Goal: Information Seeking & Learning: Compare options

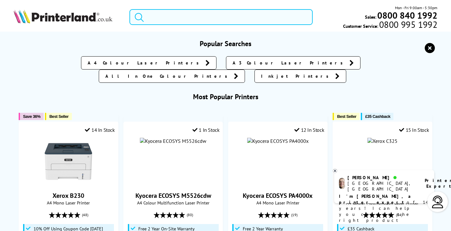
click at [224, 17] on input "search" at bounding box center [220, 17] width 183 height 16
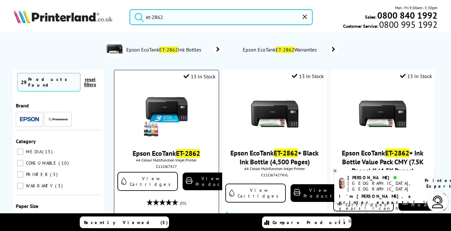
type input "et-2862"
click at [174, 104] on img at bounding box center [166, 114] width 47 height 47
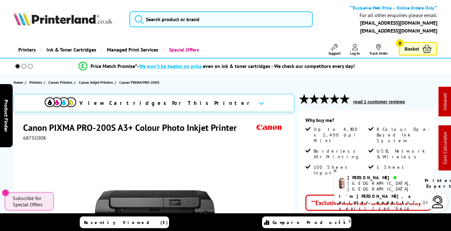
click at [80, 21] on img at bounding box center [63, 19] width 99 height 14
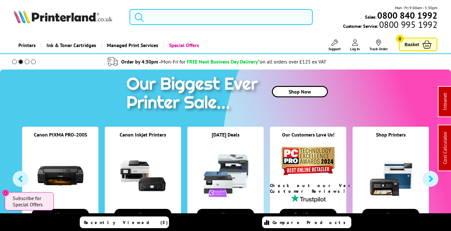
click at [170, 13] on input "search" at bounding box center [220, 17] width 183 height 16
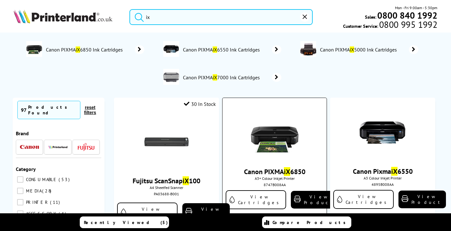
type input "ix"
click at [291, 134] on img at bounding box center [274, 132] width 47 height 47
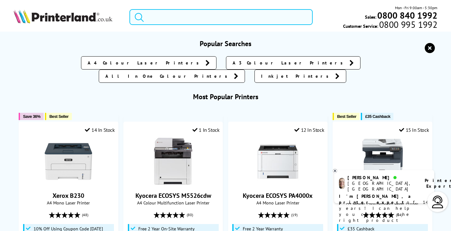
click at [157, 19] on input "search" at bounding box center [220, 17] width 183 height 16
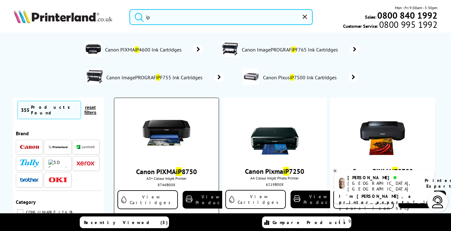
type input "ip"
click at [165, 130] on img at bounding box center [166, 132] width 47 height 47
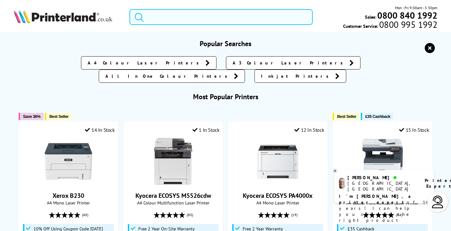
click at [186, 18] on input "search" at bounding box center [220, 17] width 183 height 16
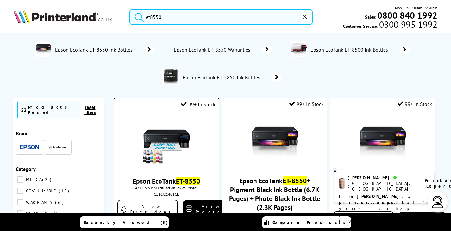
type input "et8550"
click at [178, 135] on img at bounding box center [166, 142] width 47 height 47
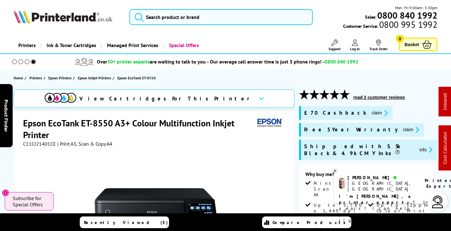
click at [60, 19] on img at bounding box center [63, 16] width 99 height 14
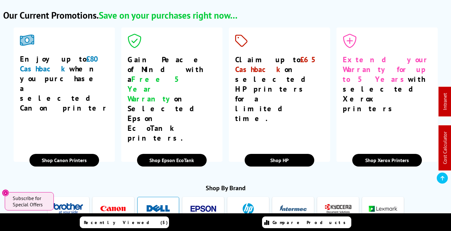
scroll to position [1107, 0]
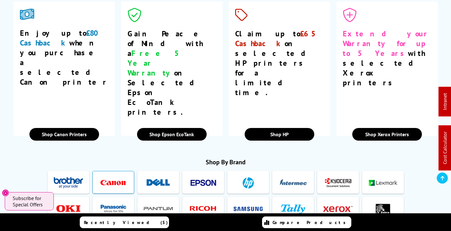
click at [129, 171] on link at bounding box center [113, 182] width 38 height 22
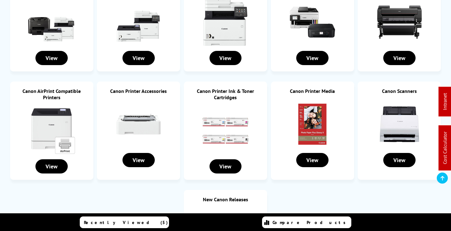
scroll to position [95, 0]
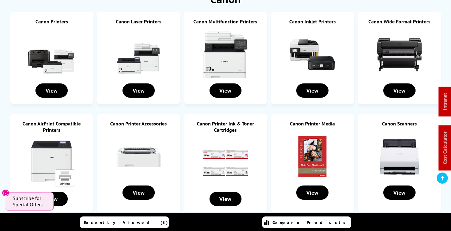
click at [311, 41] on img at bounding box center [312, 54] width 47 height 47
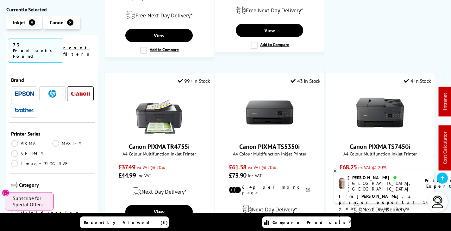
scroll to position [1107, 0]
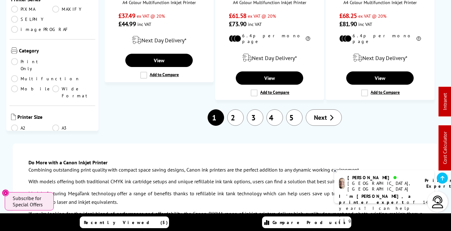
click at [233, 109] on link "2" at bounding box center [235, 117] width 16 height 16
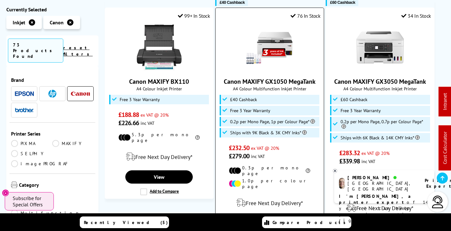
scroll to position [981, 0]
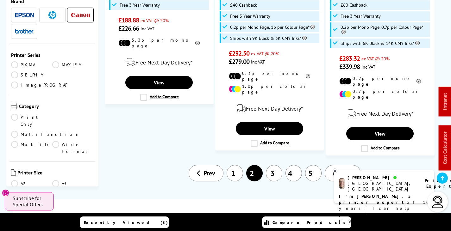
click at [277, 165] on link "3" at bounding box center [274, 173] width 16 height 16
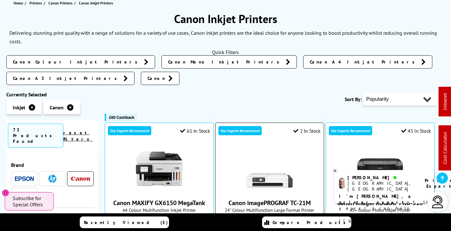
scroll to position [190, 0]
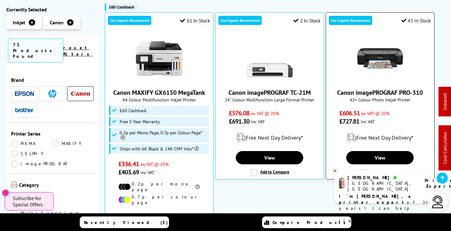
click at [374, 35] on img at bounding box center [379, 58] width 47 height 47
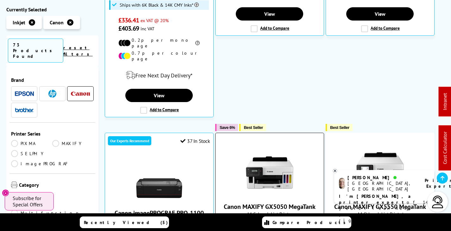
scroll to position [411, 0]
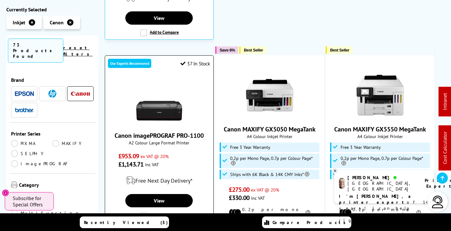
click at [175, 90] on img at bounding box center [158, 101] width 47 height 47
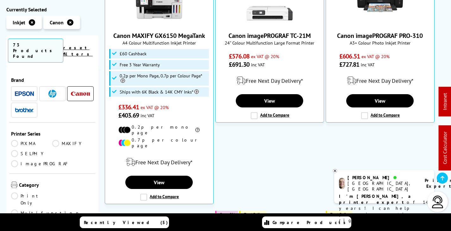
scroll to position [89, 0]
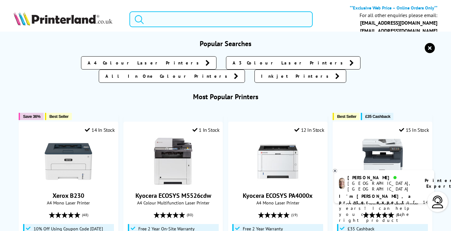
click at [206, 24] on input "search" at bounding box center [220, 19] width 183 height 16
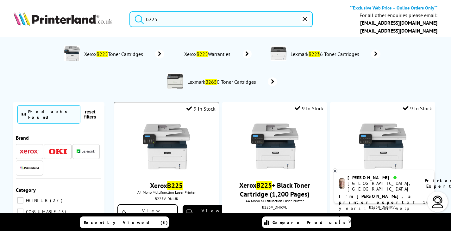
type input "b225"
click at [180, 151] on img at bounding box center [166, 146] width 47 height 47
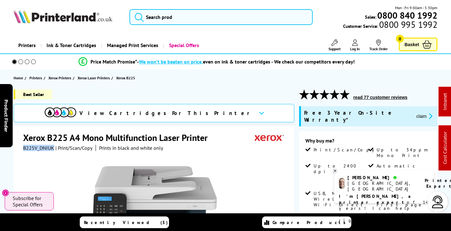
drag, startPoint x: 53, startPoint y: 147, endPoint x: 21, endPoint y: 148, distance: 32.0
copy span "B225V_DNIUK"
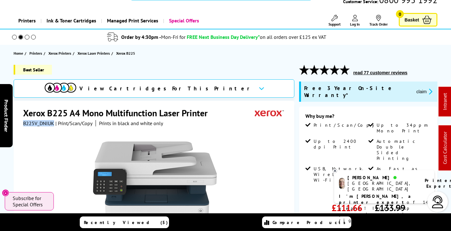
scroll to position [95, 0]
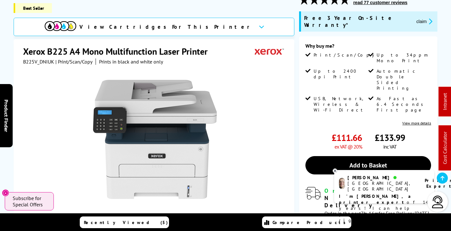
drag, startPoint x: 70, startPoint y: 63, endPoint x: 36, endPoint y: 66, distance: 33.7
click at [70, 65] on div at bounding box center [154, 136] width 263 height 143
drag, startPoint x: 55, startPoint y: 54, endPoint x: 24, endPoint y: 54, distance: 31.0
click at [24, 59] on div "B225V_DNIUK | Print/Scan/Copy Prints in black and white only" at bounding box center [93, 62] width 140 height 6
copy div "B225V_DNIUK"
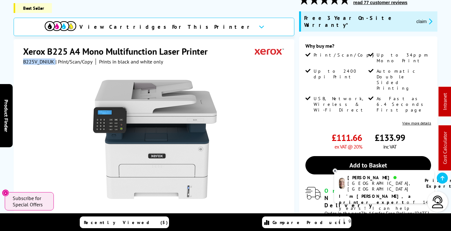
click at [414, 18] on button "claim" at bounding box center [424, 21] width 20 height 7
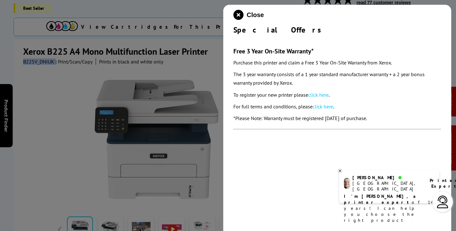
click at [313, 96] on link "click here" at bounding box center [318, 95] width 21 height 6
drag, startPoint x: 237, startPoint y: 14, endPoint x: 238, endPoint y: 22, distance: 8.2
click at [238, 14] on icon "close modal" at bounding box center [238, 15] width 10 height 10
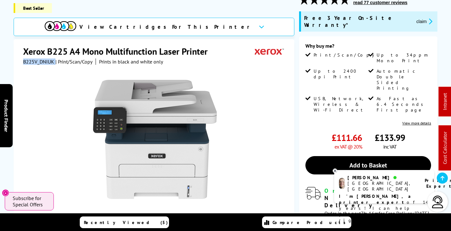
click at [414, 18] on button "claim" at bounding box center [424, 21] width 20 height 7
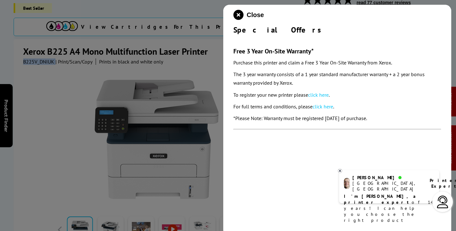
click at [320, 94] on link "click here" at bounding box center [318, 95] width 21 height 6
click at [237, 13] on icon "close modal" at bounding box center [238, 15] width 10 height 10
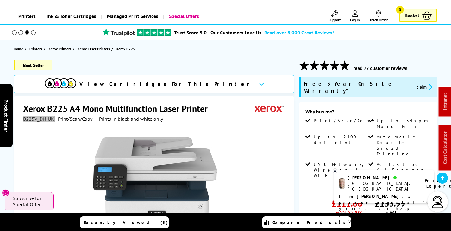
scroll to position [0, 0]
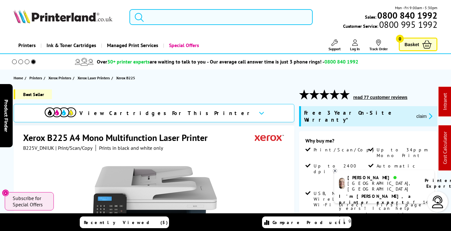
drag, startPoint x: 209, startPoint y: 16, endPoint x: 191, endPoint y: 19, distance: 18.7
click at [208, 16] on input "search" at bounding box center [220, 17] width 183 height 16
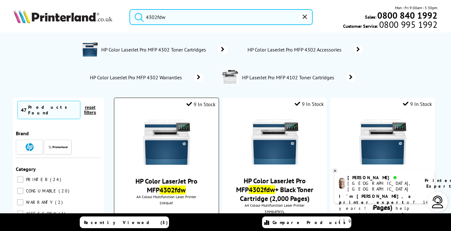
type input "4302fdw"
click at [171, 146] on img at bounding box center [166, 142] width 47 height 47
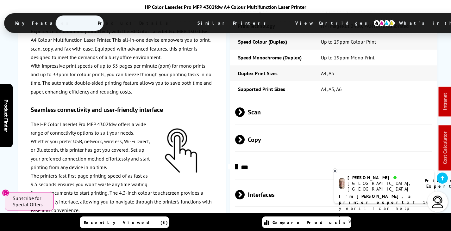
scroll to position [1301, 0]
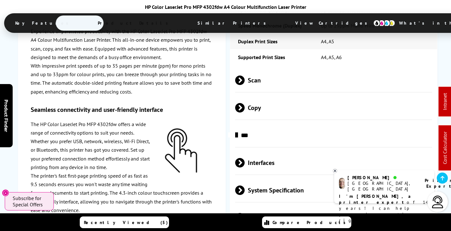
click at [306, 206] on div "Compatibility" at bounding box center [333, 218] width 197 height 24
click at [303, 206] on span "Compatibility" at bounding box center [333, 218] width 197 height 24
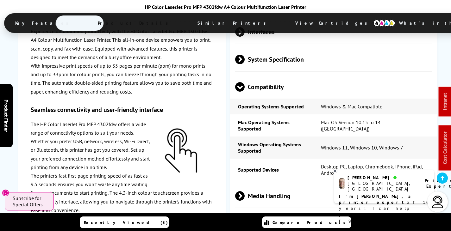
scroll to position [1427, 0]
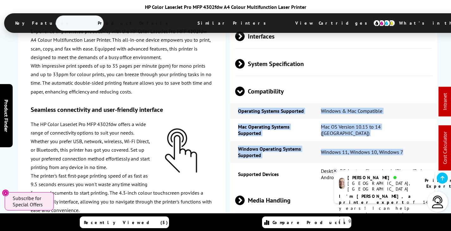
drag, startPoint x: 403, startPoint y: 108, endPoint x: 228, endPoint y: 108, distance: 174.6
click at [228, 108] on div "Experience unparalleled productivity with the HP Color LaserJet Pro MFP 4302fdw…" at bounding box center [226, 62] width 424 height 832
click at [252, 141] on td "Windows Operating Systems Supported" at bounding box center [271, 152] width 83 height 22
click at [236, 141] on td "Windows Operating Systems Supported" at bounding box center [271, 152] width 83 height 22
click at [243, 141] on td "Windows Operating Systems Supported" at bounding box center [271, 152] width 83 height 22
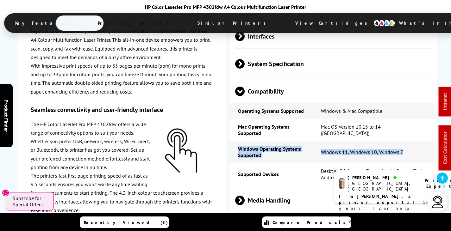
drag, startPoint x: 238, startPoint y: 105, endPoint x: 407, endPoint y: 111, distance: 168.7
click at [407, 141] on tr "Windows Operating Systems Supported Windows 11, Windows 10, Windows 7" at bounding box center [333, 152] width 207 height 22
copy tr "Windows Operating Systems Supported Windows 11, Windows 10, Windows 7"
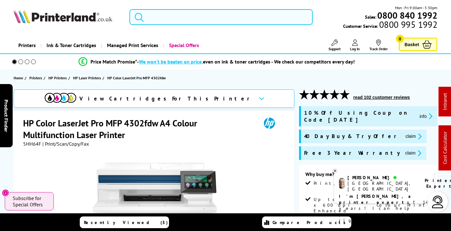
drag, startPoint x: 220, startPoint y: 12, endPoint x: 231, endPoint y: 15, distance: 11.4
click at [227, 11] on input "search" at bounding box center [220, 17] width 183 height 16
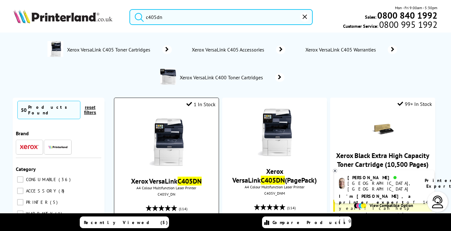
type input "c405dn"
click at [169, 151] on img at bounding box center [166, 142] width 47 height 47
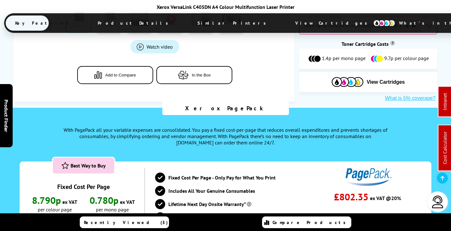
click at [286, 19] on span "View Cartridges" at bounding box center [334, 23] width 97 height 16
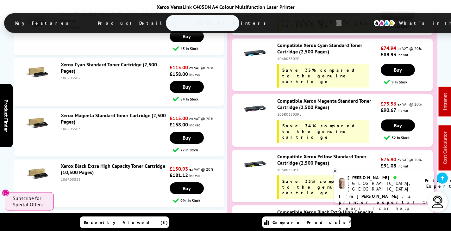
scroll to position [2469, 0]
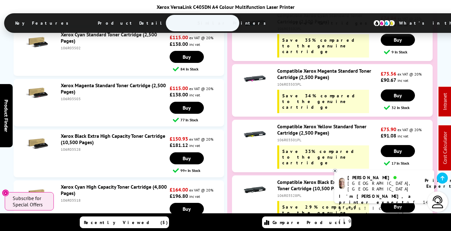
click at [289, 193] on div "106R03528PL" at bounding box center [328, 195] width 102 height 5
copy div "106R03528PL"
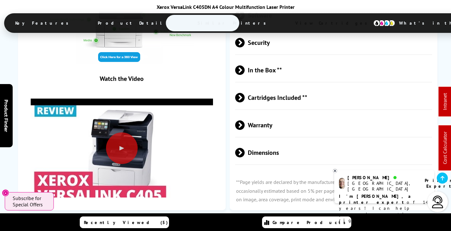
scroll to position [0, 0]
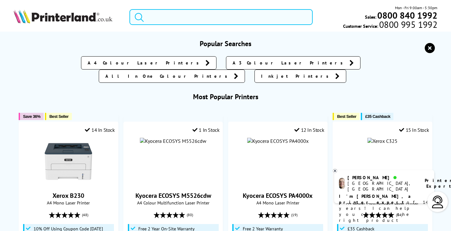
click at [239, 20] on input "search" at bounding box center [220, 17] width 183 height 16
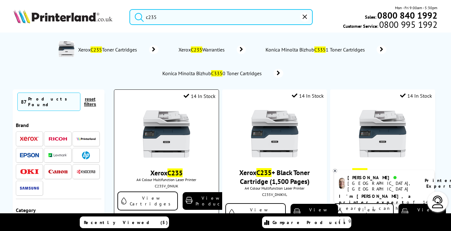
type input "c235"
click at [171, 146] on img at bounding box center [166, 133] width 47 height 47
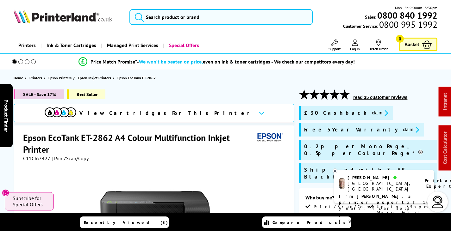
click at [37, 159] on span "C11CJ67427" at bounding box center [36, 158] width 27 height 6
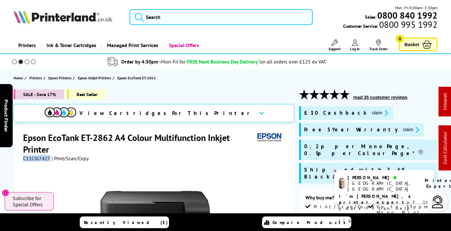
copy span "C11CJ67427"
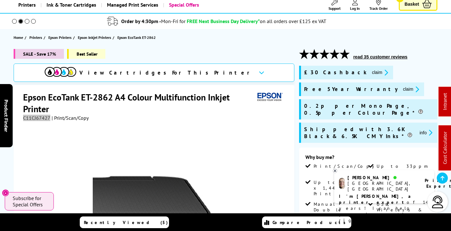
scroll to position [32, 0]
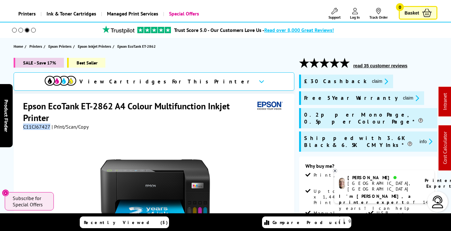
click at [382, 83] on icon "promo-description" at bounding box center [385, 81] width 6 height 7
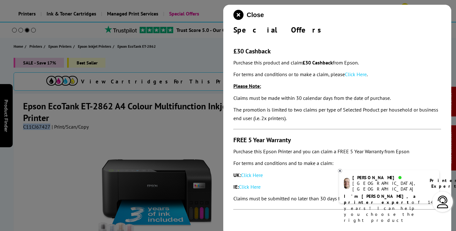
click at [355, 74] on link "Click Here" at bounding box center [356, 74] width 22 height 6
click at [251, 176] on link "Click Here" at bounding box center [252, 175] width 22 height 6
click at [241, 13] on icon "close modal" at bounding box center [238, 15] width 10 height 10
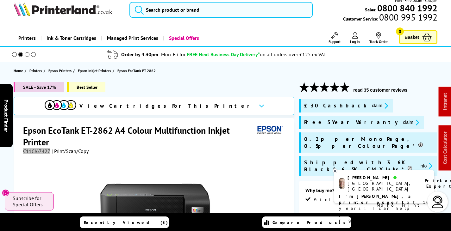
scroll to position [0, 0]
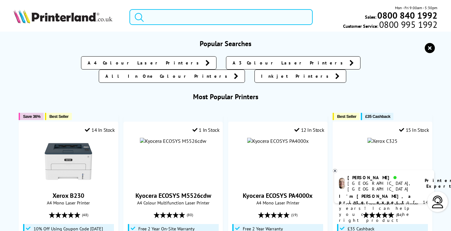
click at [167, 21] on input "search" at bounding box center [220, 17] width 183 height 16
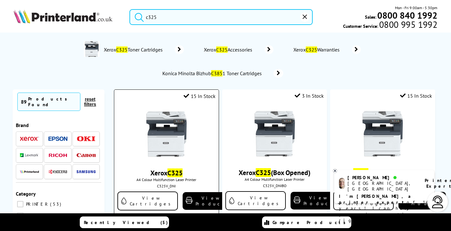
type input "c325"
click at [171, 130] on img at bounding box center [166, 133] width 47 height 47
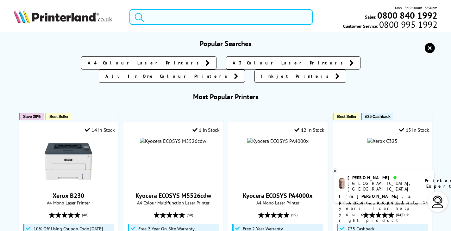
click at [182, 19] on input "search" at bounding box center [220, 17] width 183 height 16
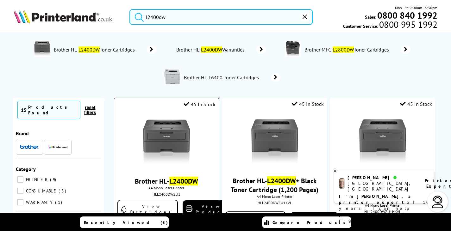
type input "l2400dw"
click at [174, 135] on img at bounding box center [166, 142] width 47 height 47
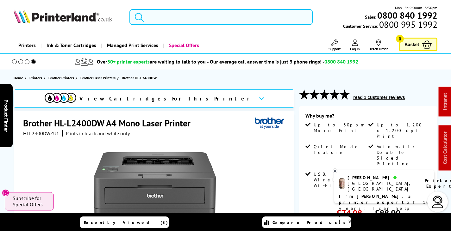
click at [183, 14] on input "search" at bounding box center [220, 17] width 183 height 16
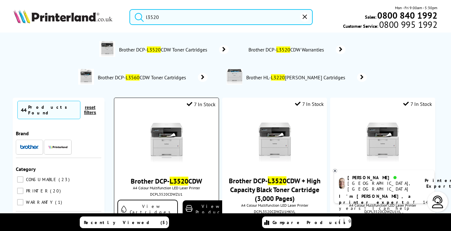
type input "l3520"
click at [182, 137] on img at bounding box center [166, 142] width 47 height 47
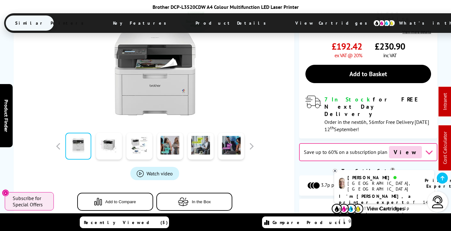
scroll to position [221, 0]
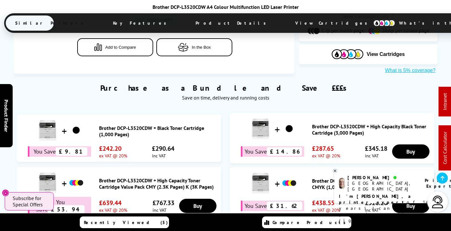
click at [286, 24] on span "View Cartridges" at bounding box center [334, 23] width 97 height 16
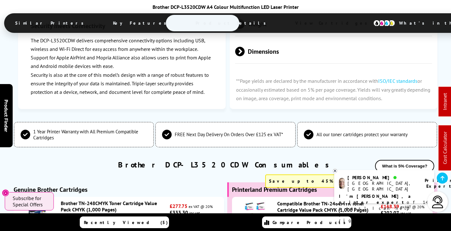
scroll to position [2184, 0]
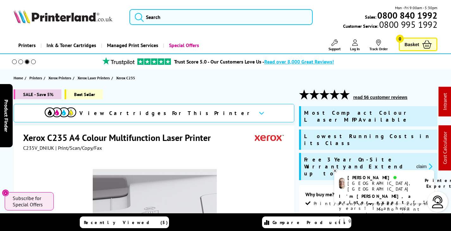
scroll to position [127, 0]
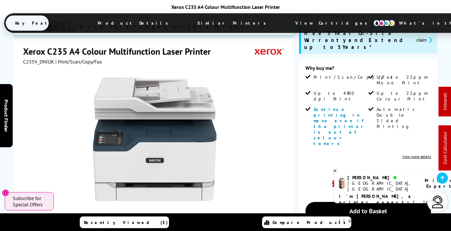
click at [286, 20] on span "View Cartridges" at bounding box center [334, 23] width 97 height 16
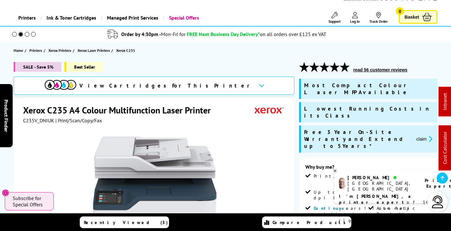
scroll to position [63, 0]
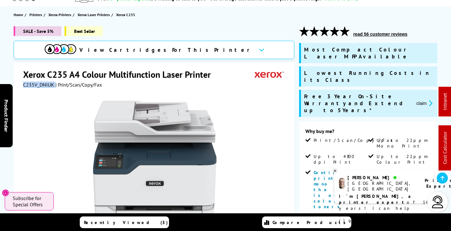
drag, startPoint x: 53, startPoint y: 85, endPoint x: 23, endPoint y: 84, distance: 30.1
click at [23, 84] on div "C235V_DNIUK | Print/Scan/Copy/Fax" at bounding box center [62, 85] width 79 height 6
copy div "C235V_DNIUK"
click at [422, 100] on button "claim" at bounding box center [424, 103] width 20 height 7
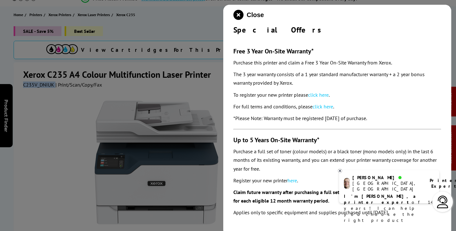
click at [322, 95] on link "click here" at bounding box center [318, 95] width 21 height 6
drag, startPoint x: 239, startPoint y: 14, endPoint x: 141, endPoint y: 22, distance: 98.1
click at [237, 14] on icon "close modal" at bounding box center [238, 15] width 10 height 10
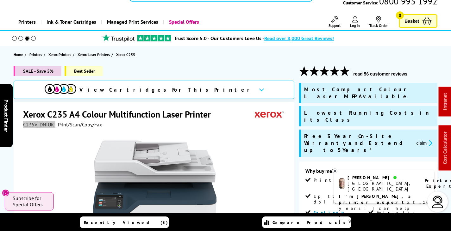
scroll to position [0, 0]
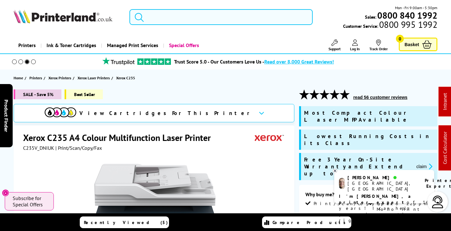
click at [196, 18] on input "search" at bounding box center [220, 17] width 183 height 16
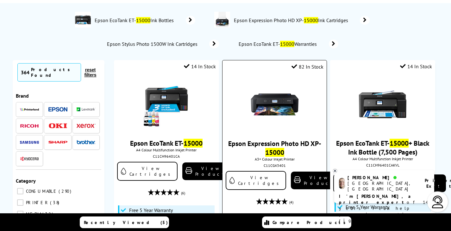
scroll to position [63, 0]
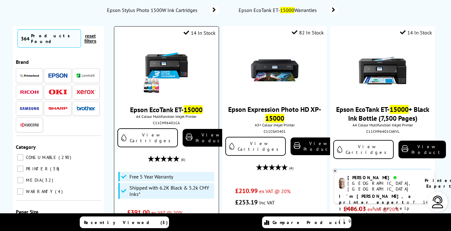
type input "15000"
click at [179, 67] on img at bounding box center [166, 70] width 47 height 47
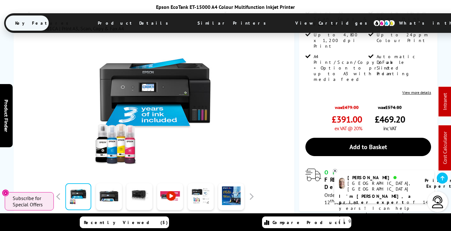
scroll to position [190, 0]
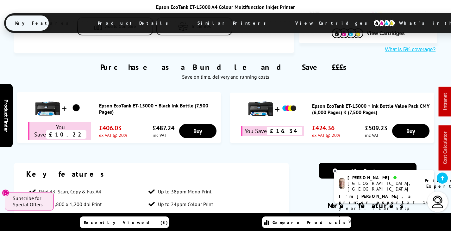
click at [286, 24] on span "View Cartridges" at bounding box center [334, 23] width 97 height 16
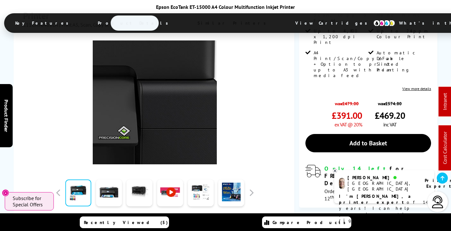
scroll to position [158, 0]
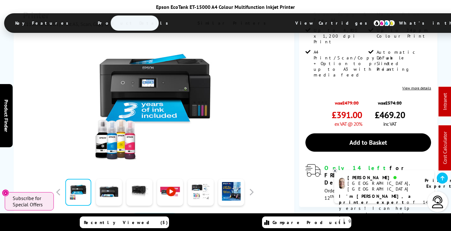
click at [286, 22] on span "View Cartridges" at bounding box center [334, 23] width 97 height 16
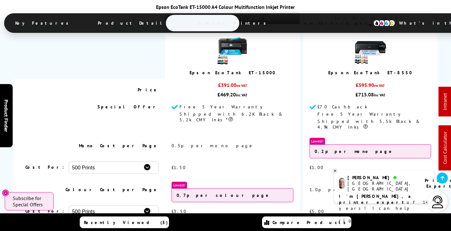
scroll to position [0, 0]
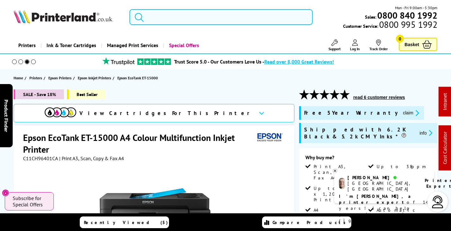
click at [40, 159] on span "C11CH96401CA" at bounding box center [40, 158] width 35 height 6
copy span "C11CH96401CA"
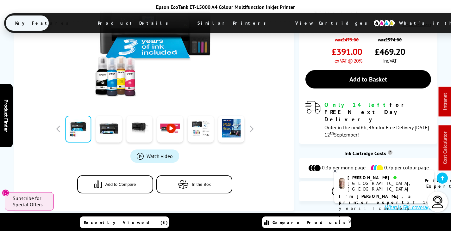
click at [286, 20] on span "View Cartridges" at bounding box center [334, 23] width 97 height 16
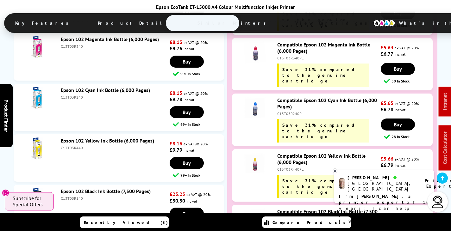
scroll to position [1934, 0]
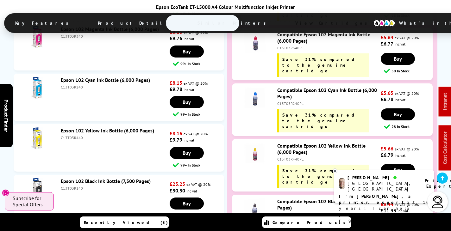
click at [72, 186] on div "C13T03R140" at bounding box center [115, 188] width 108 height 5
copy div "C13T03R140"
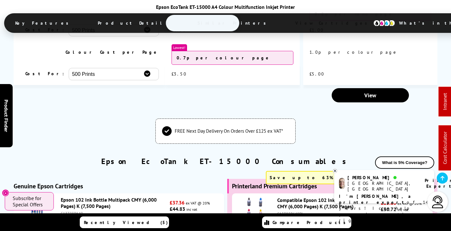
scroll to position [0, 0]
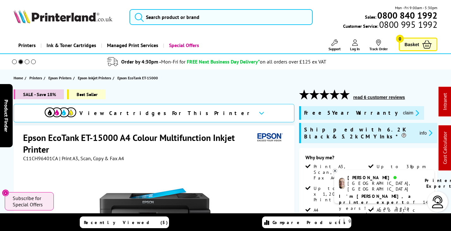
click at [401, 114] on button "claim" at bounding box center [411, 112] width 20 height 7
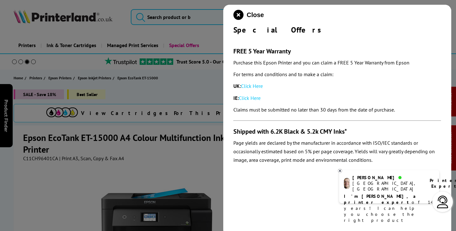
click at [258, 85] on link "Click Here" at bounding box center [252, 86] width 22 height 6
click at [239, 18] on icon "close modal" at bounding box center [238, 15] width 10 height 10
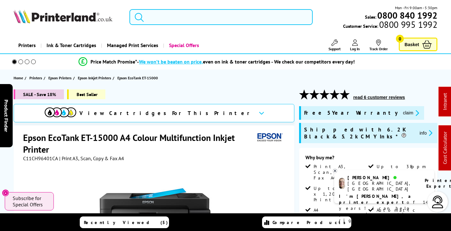
click at [205, 18] on input "search" at bounding box center [220, 17] width 183 height 16
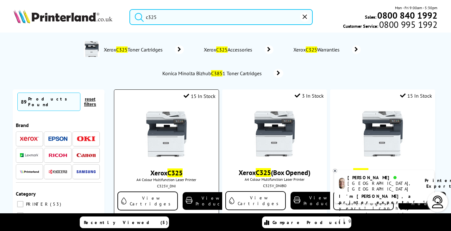
type input "c325"
click at [186, 138] on img at bounding box center [166, 133] width 47 height 47
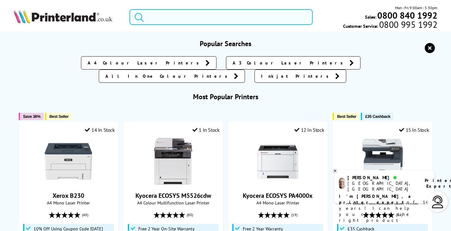
click at [164, 14] on input "search" at bounding box center [220, 17] width 183 height 16
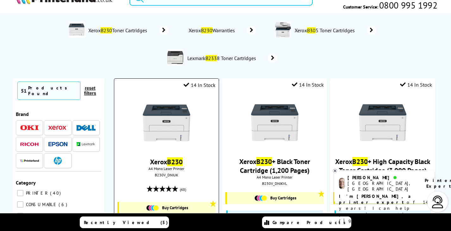
scroll to position [95, 0]
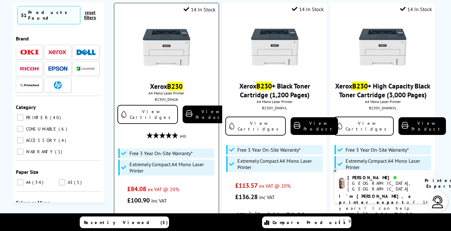
type input "b230"
click at [178, 41] on img at bounding box center [166, 47] width 47 height 47
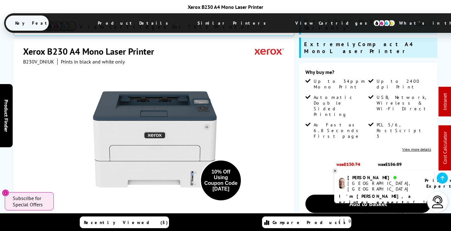
scroll to position [158, 0]
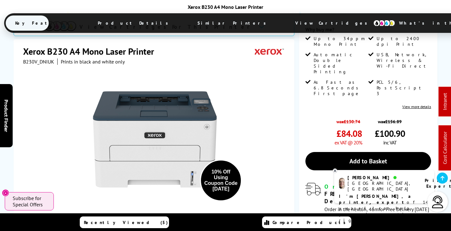
click at [286, 21] on span "View Cartridges" at bounding box center [334, 23] width 97 height 16
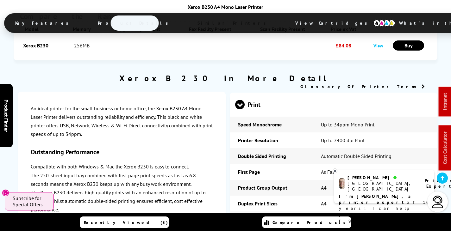
scroll to position [0, 0]
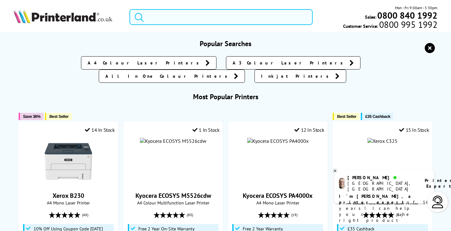
click at [212, 10] on input "search" at bounding box center [220, 17] width 183 height 16
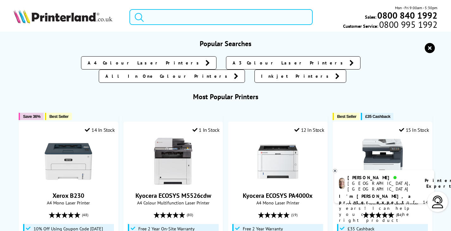
paste input "006R04831"
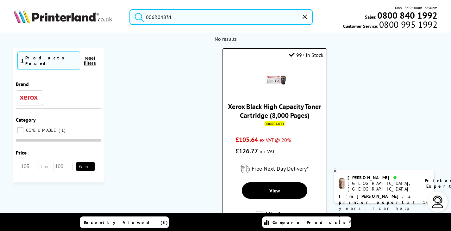
type input "006R04831"
click at [269, 110] on link "Xerox Black High Capacity Toner Cartridge (8,000 Pages)" at bounding box center [274, 111] width 93 height 18
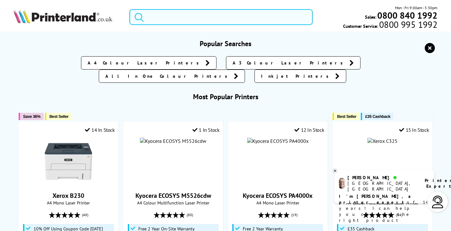
click at [189, 16] on input "search" at bounding box center [220, 17] width 183 height 16
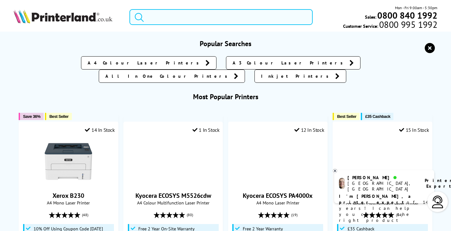
paste input "006R04820"
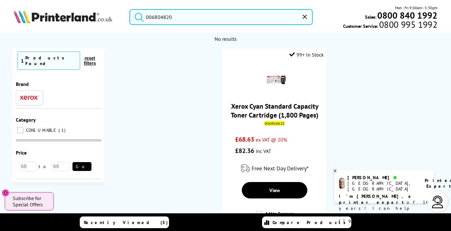
drag, startPoint x: 188, startPoint y: 15, endPoint x: 84, endPoint y: 21, distance: 104.3
click at [61, 16] on div "006R04820 Mon - Fri 9:00am - 5:30pm Sales: 0800 840 1992 Customer Service: 0800…" at bounding box center [225, 19] width 451 height 28
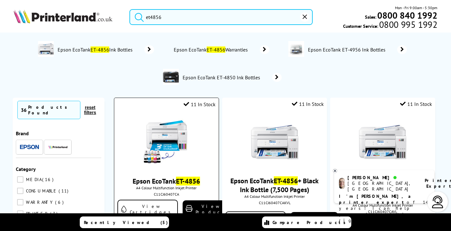
type input "et4856"
click at [161, 140] on img at bounding box center [166, 142] width 47 height 47
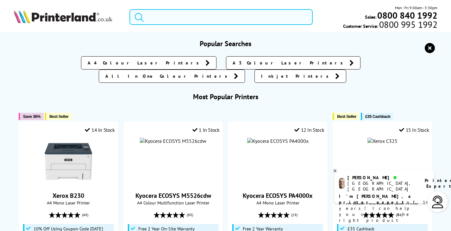
click at [208, 14] on input "search" at bounding box center [220, 17] width 183 height 16
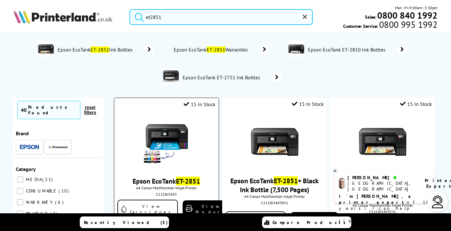
type input "et2851"
click at [164, 133] on img at bounding box center [166, 142] width 47 height 47
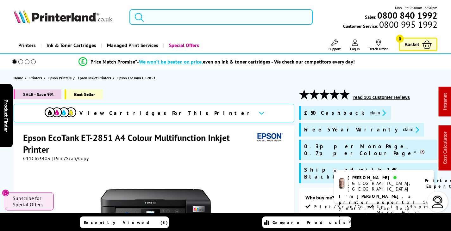
click at [191, 14] on input "search" at bounding box center [220, 17] width 183 height 16
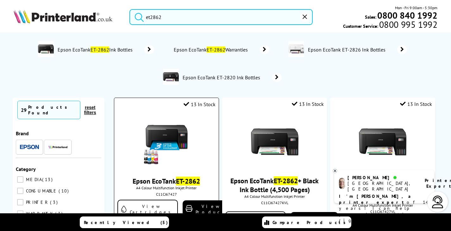
type input "et2862"
click at [176, 141] on img at bounding box center [166, 142] width 47 height 47
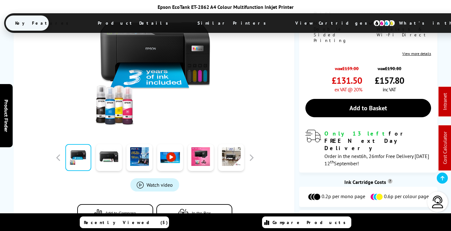
click at [286, 19] on span "View Cartridges" at bounding box center [334, 23] width 97 height 16
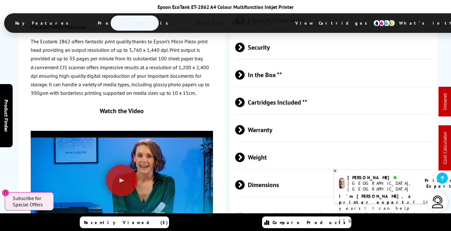
scroll to position [1166, 0]
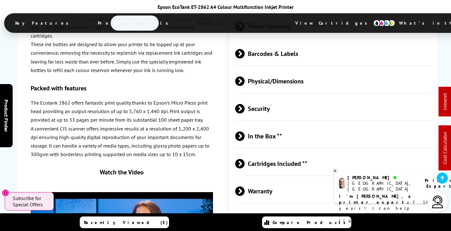
click at [294, 152] on span "Cartridges Included **" at bounding box center [333, 164] width 197 height 24
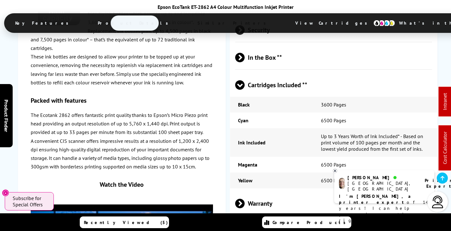
scroll to position [1134, 0]
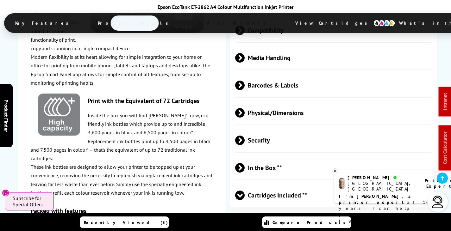
click at [288, 183] on span "Cartridges Included **" at bounding box center [333, 195] width 197 height 24
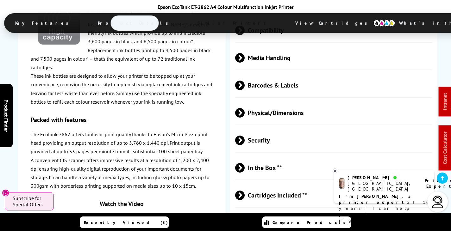
click at [297, 156] on span "In the Box **" at bounding box center [333, 168] width 197 height 24
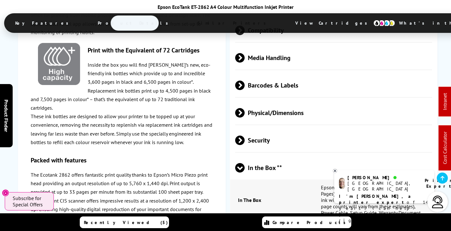
click at [297, 156] on span "In the Box **" at bounding box center [333, 168] width 197 height 24
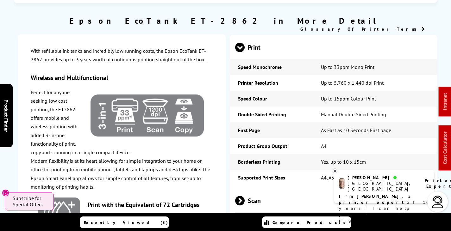
scroll to position [0, 0]
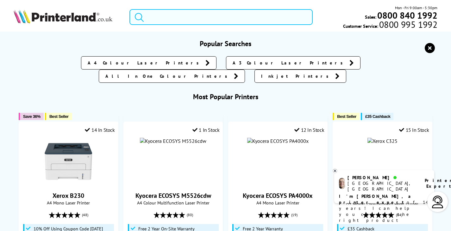
click at [234, 17] on input "search" at bounding box center [220, 17] width 183 height 16
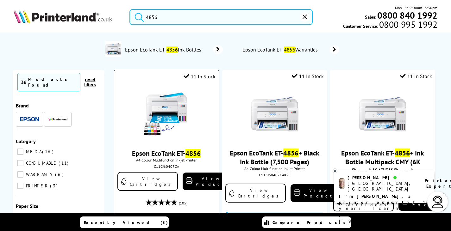
type input "4856"
click at [177, 110] on img at bounding box center [166, 114] width 47 height 47
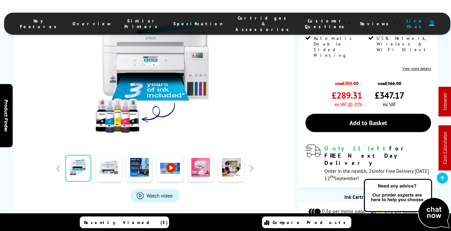
scroll to position [190, 0]
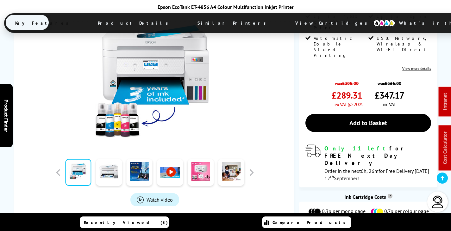
click at [286, 23] on span "View Cartridges" at bounding box center [334, 23] width 97 height 16
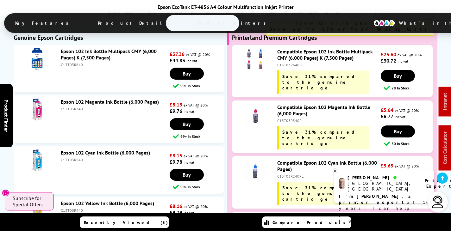
scroll to position [2060, 0]
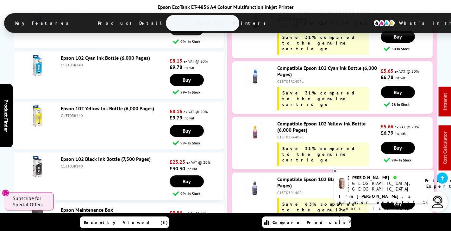
click at [97, 207] on link "Epson Maintenance Box" at bounding box center [87, 210] width 52 height 6
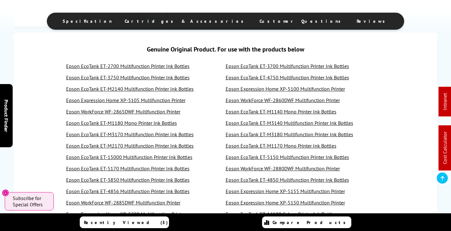
scroll to position [285, 0]
